Goal: Task Accomplishment & Management: Use online tool/utility

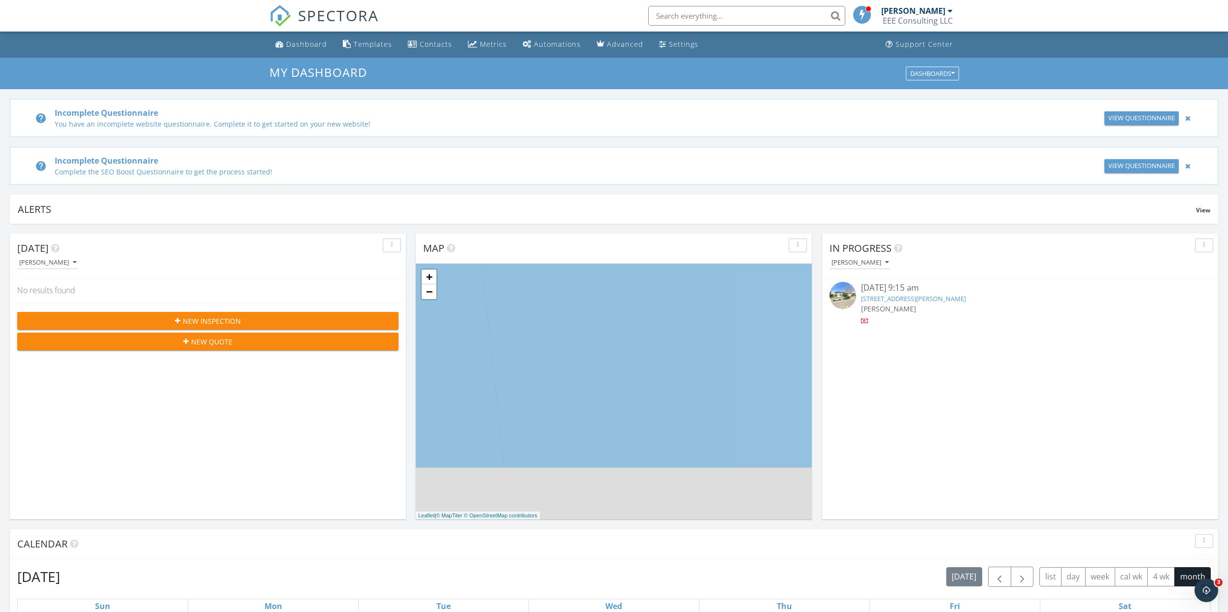
click at [687, 16] on input "text" at bounding box center [746, 16] width 197 height 20
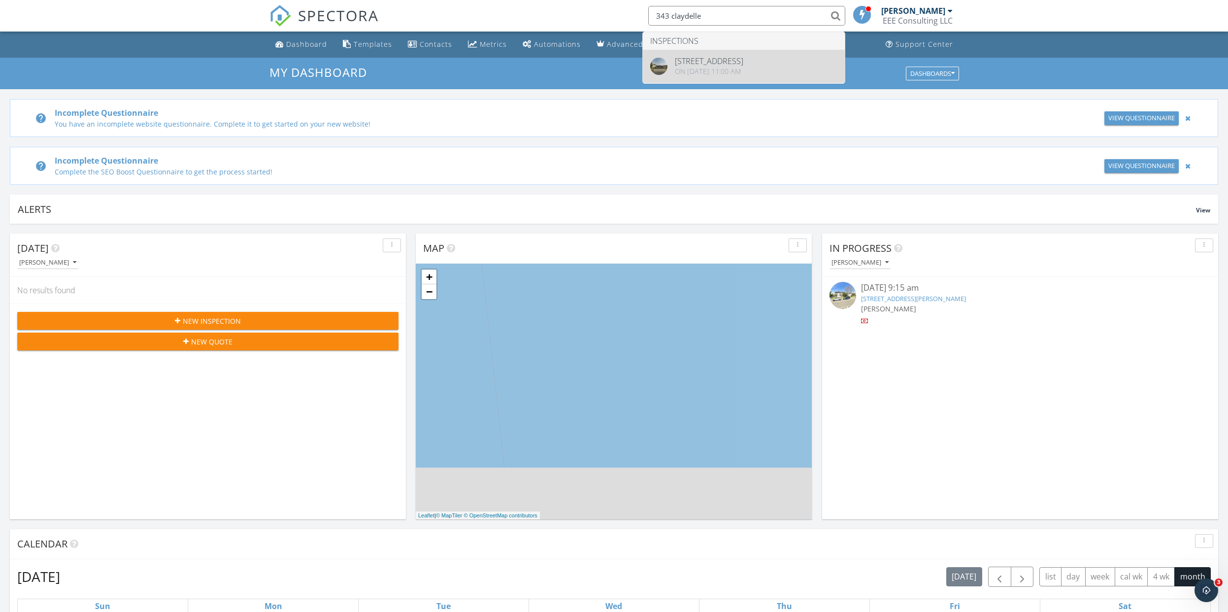
type input "343 claydelle"
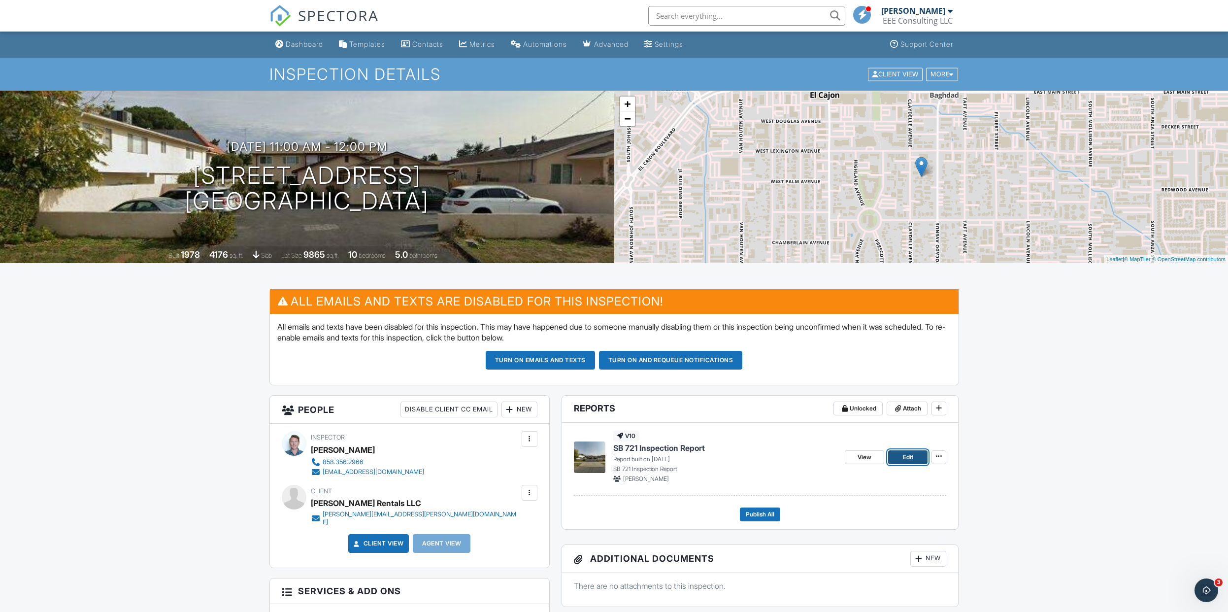
click at [908, 454] on span "Edit" at bounding box center [908, 457] width 10 height 10
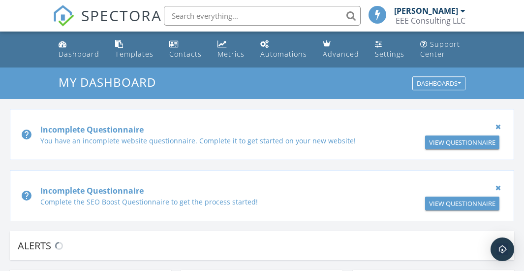
scroll to position [911, 540]
click at [210, 18] on input "text" at bounding box center [260, 16] width 197 height 20
type input "d"
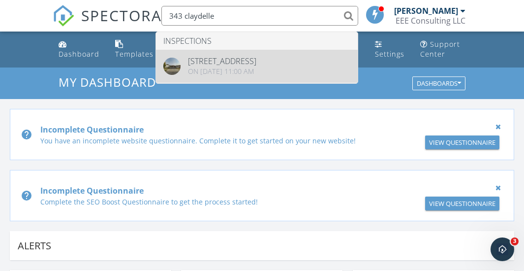
type input "343 claydelle"
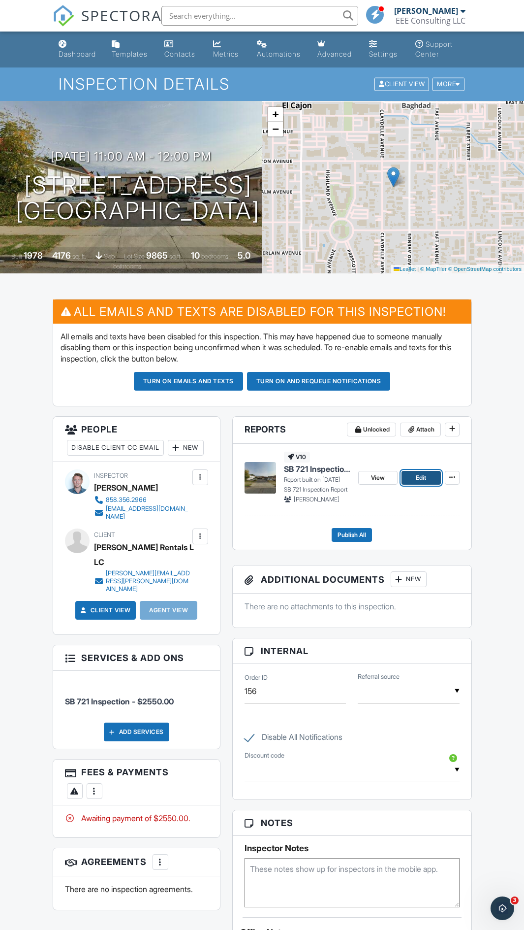
click at [413, 286] on link "Edit" at bounding box center [421, 478] width 39 height 14
